Goal: Use online tool/utility: Utilize a website feature to perform a specific function

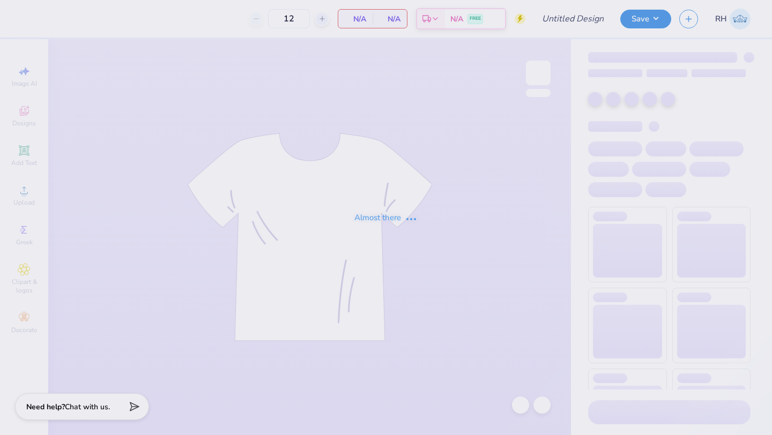
type input "pHC mockup #2"
type input "35"
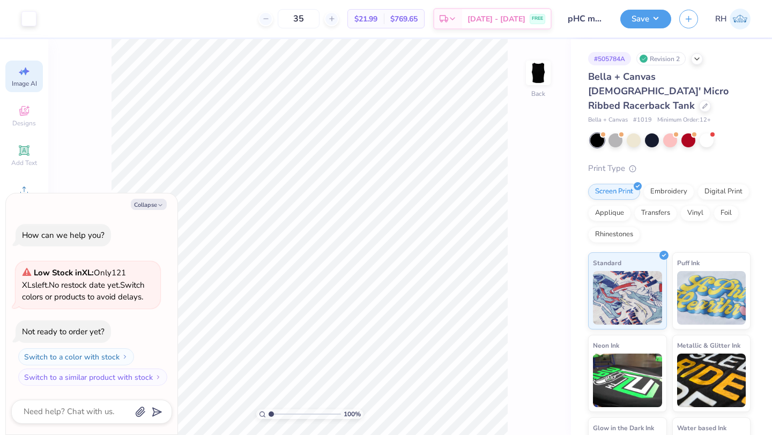
click at [16, 80] on span "Image AI" at bounding box center [24, 83] width 25 height 9
type textarea "x"
select select "4"
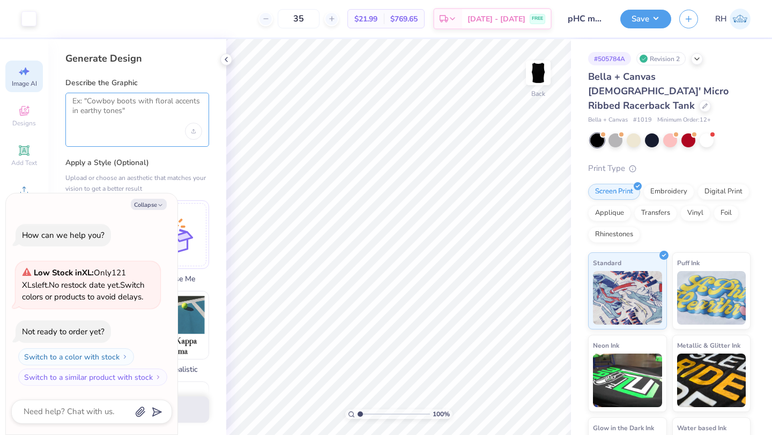
click at [108, 115] on textarea at bounding box center [137, 110] width 130 height 27
click at [140, 207] on button "Collapse" at bounding box center [149, 204] width 36 height 11
type textarea "x"
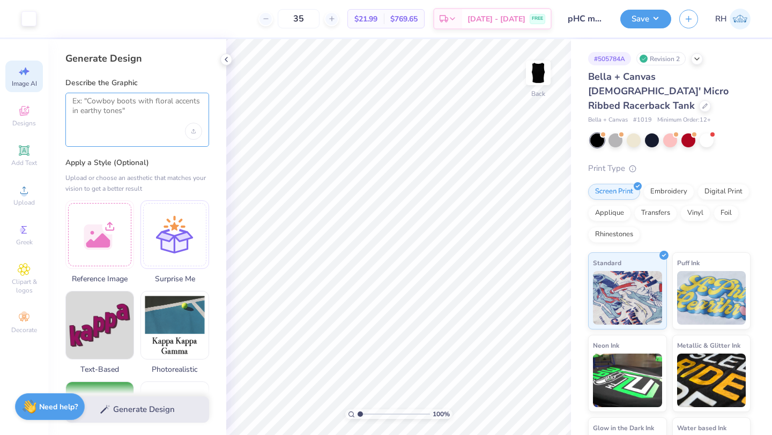
click at [143, 121] on textarea at bounding box center [137, 110] width 130 height 27
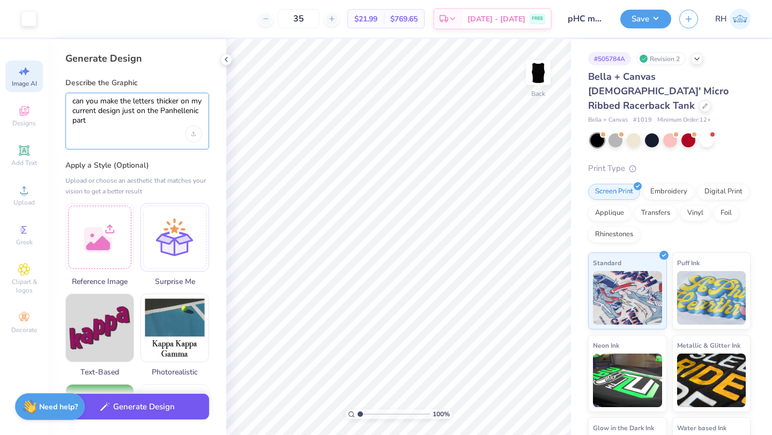
type textarea "can you make the letters thicker on my current design just on the Panhellenic p…"
click at [180, 399] on button "Generate Design" at bounding box center [137, 407] width 144 height 26
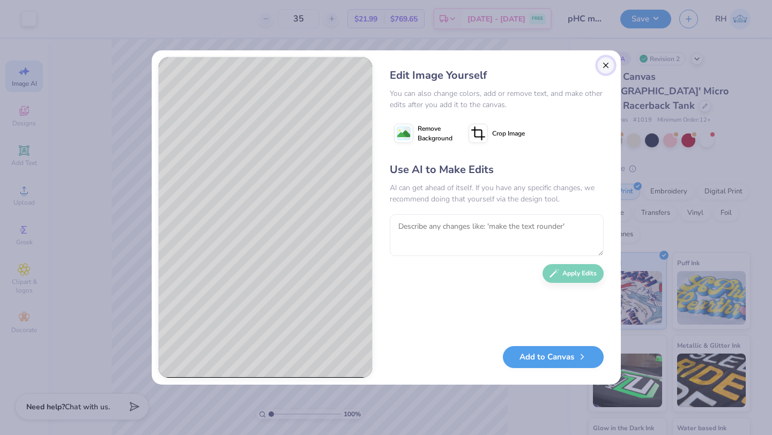
click at [605, 63] on button "Close" at bounding box center [605, 65] width 17 height 17
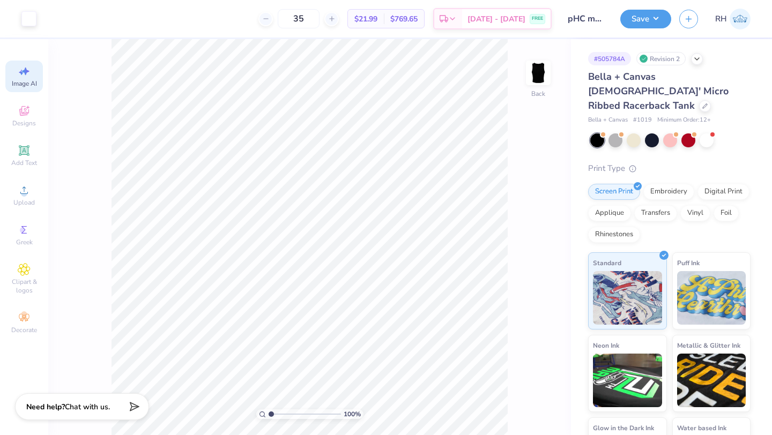
click at [21, 77] on icon at bounding box center [24, 71] width 13 height 13
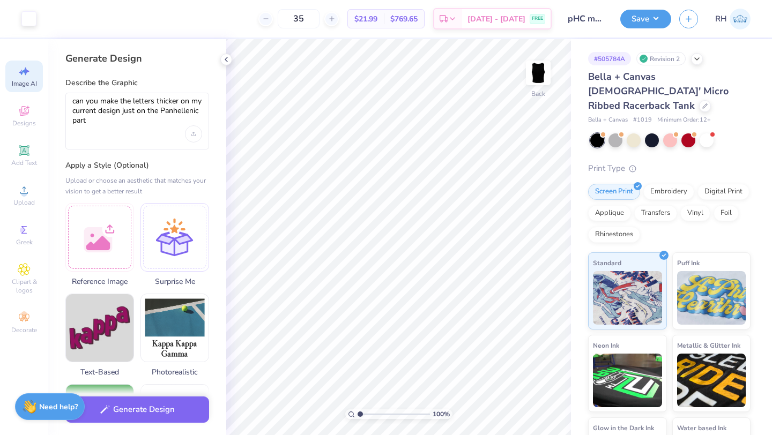
scroll to position [0, 0]
click at [195, 132] on icon "Upload image" at bounding box center [193, 134] width 4 height 4
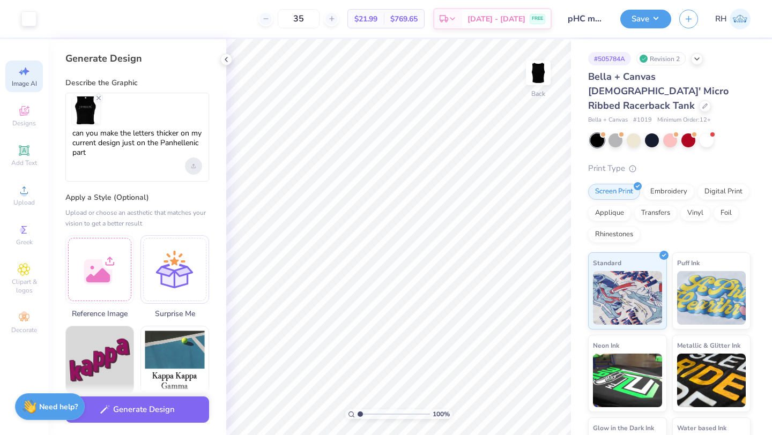
click at [194, 166] on icon "Upload image" at bounding box center [194, 165] width 0 height 3
click at [114, 411] on button "Generate Design" at bounding box center [137, 407] width 144 height 26
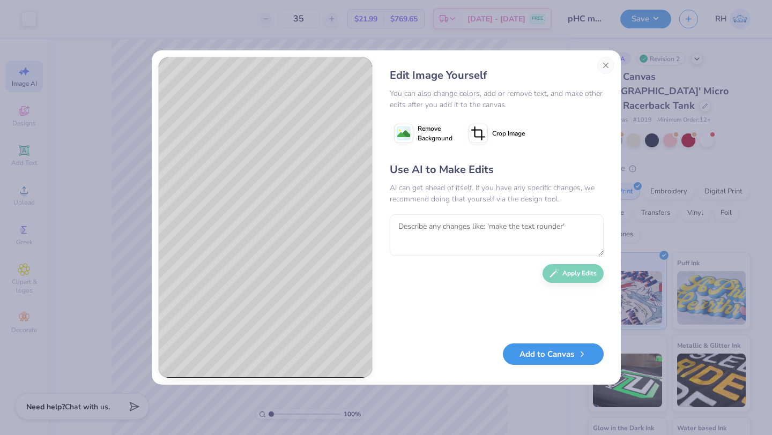
click at [534, 356] on button "Add to Canvas" at bounding box center [553, 355] width 101 height 22
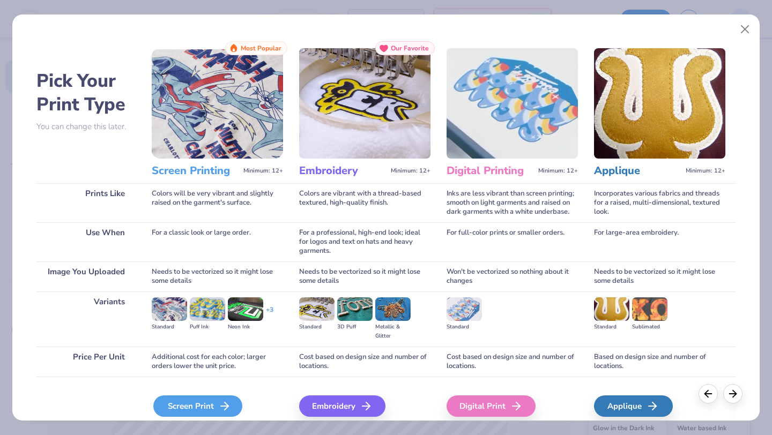
click at [172, 405] on div "Screen Print" at bounding box center [197, 406] width 89 height 21
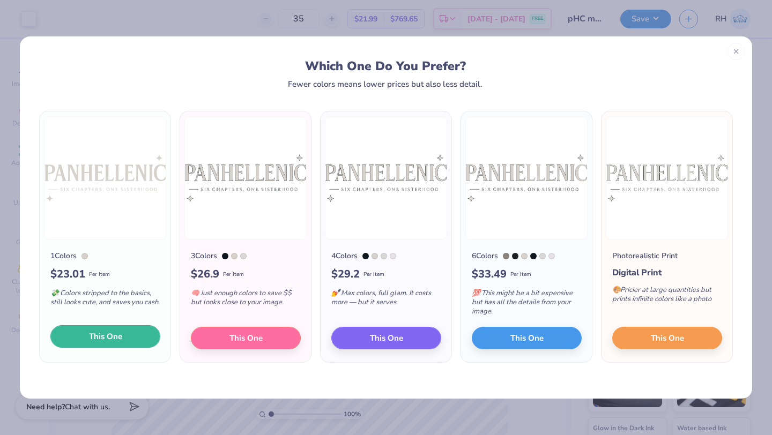
click at [95, 337] on span "This One" at bounding box center [105, 337] width 33 height 12
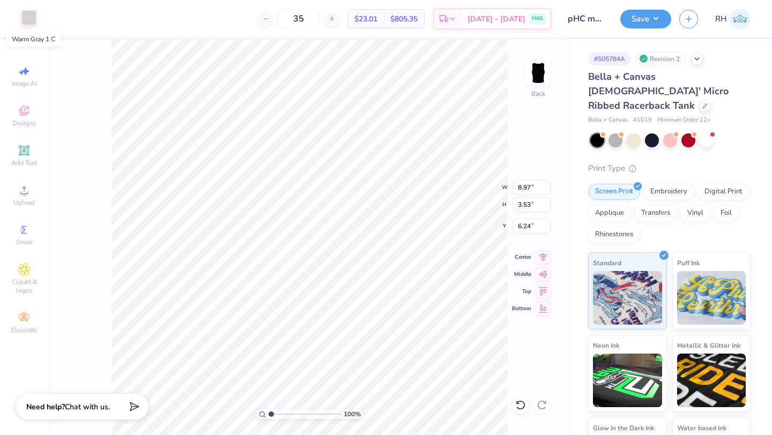
click at [32, 15] on div at bounding box center [28, 17] width 15 height 15
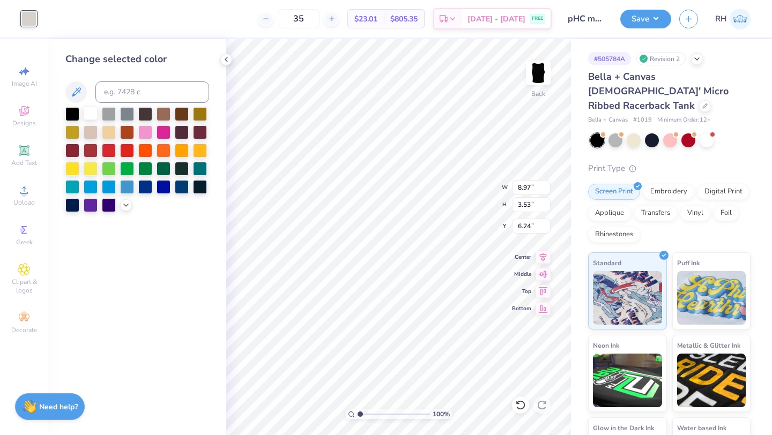
click at [90, 110] on div at bounding box center [91, 113] width 14 height 14
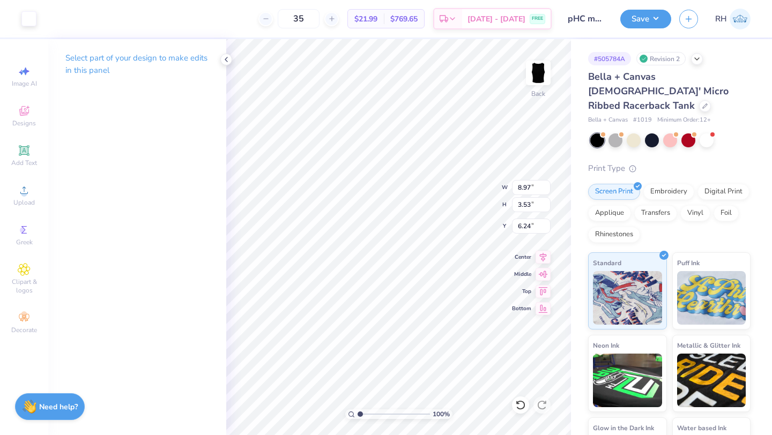
type input "6.68"
